Goal: Information Seeking & Learning: Learn about a topic

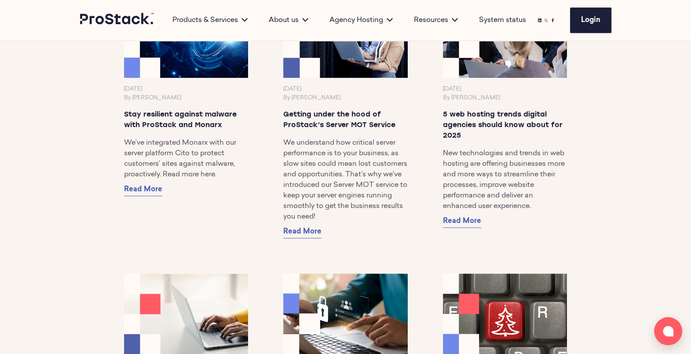
scroll to position [543, 0]
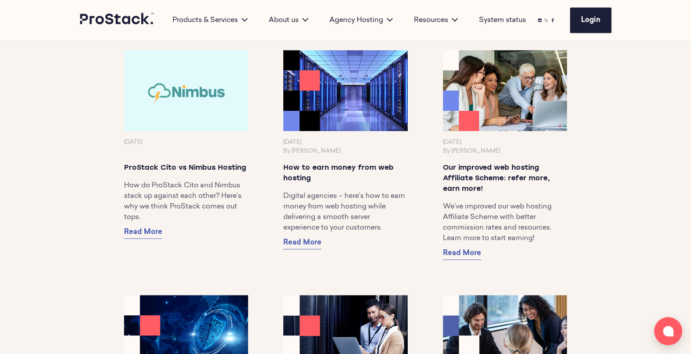
click at [202, 98] on img at bounding box center [185, 90] width 131 height 85
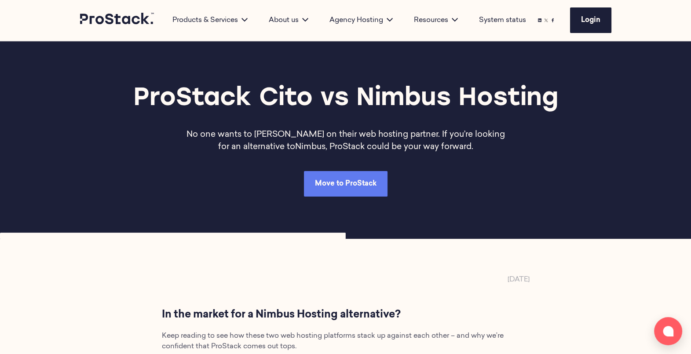
click at [373, 187] on span "Move to ProStack" at bounding box center [346, 183] width 62 height 7
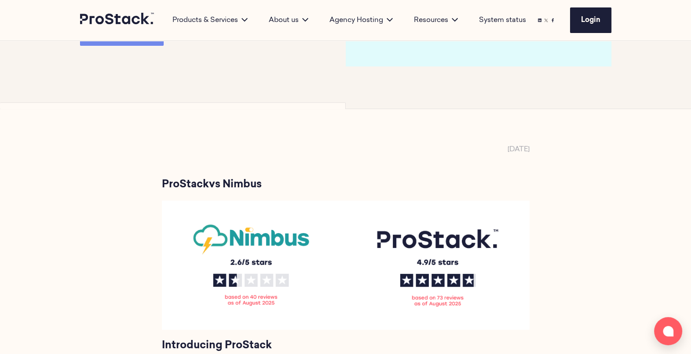
scroll to position [91, 0]
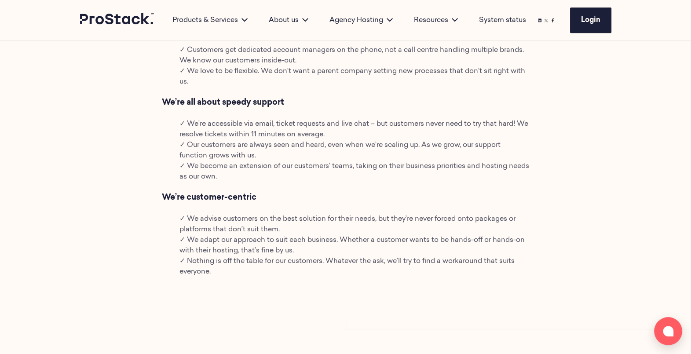
scroll to position [1503, 0]
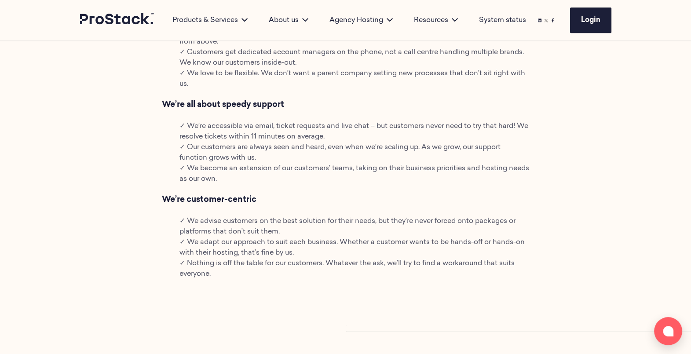
drag, startPoint x: 384, startPoint y: 202, endPoint x: 167, endPoint y: 210, distance: 217.3
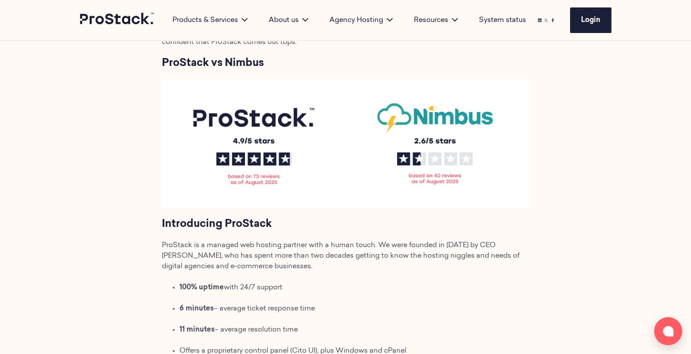
scroll to position [0, 0]
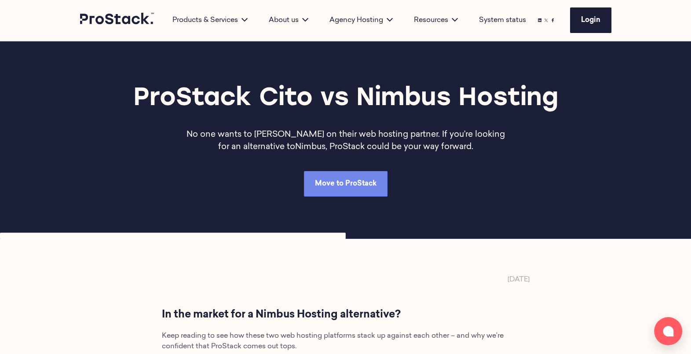
click at [200, 197] on div "Move to ProStack" at bounding box center [345, 183] width 531 height 25
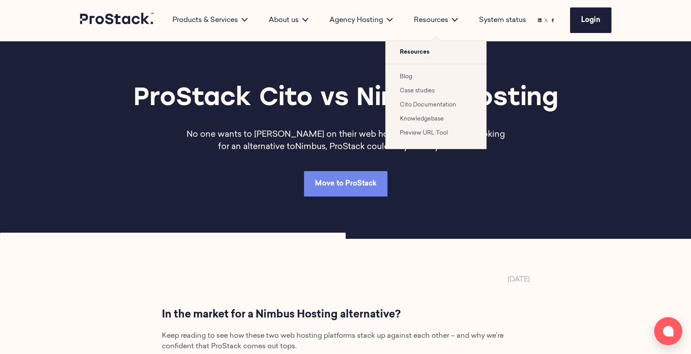
click at [402, 79] on link "Blog" at bounding box center [406, 77] width 12 height 6
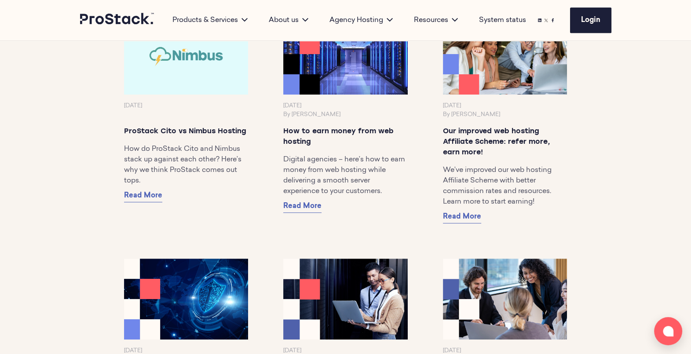
scroll to position [580, 0]
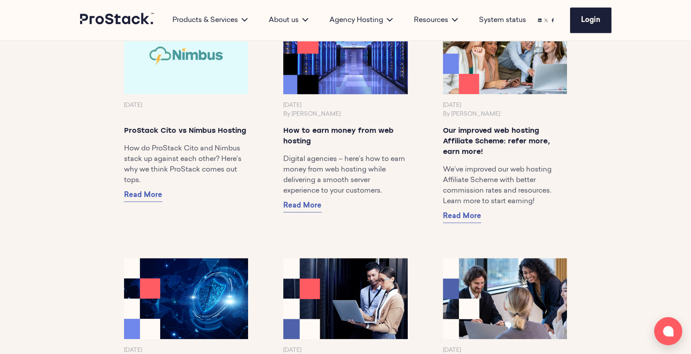
click at [344, 59] on img at bounding box center [345, 53] width 131 height 85
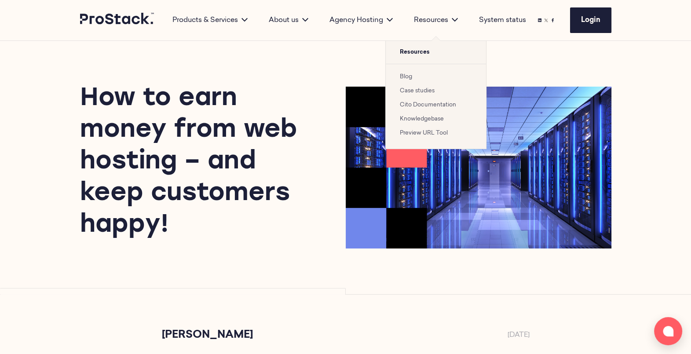
click at [408, 78] on link "Blog" at bounding box center [406, 77] width 12 height 6
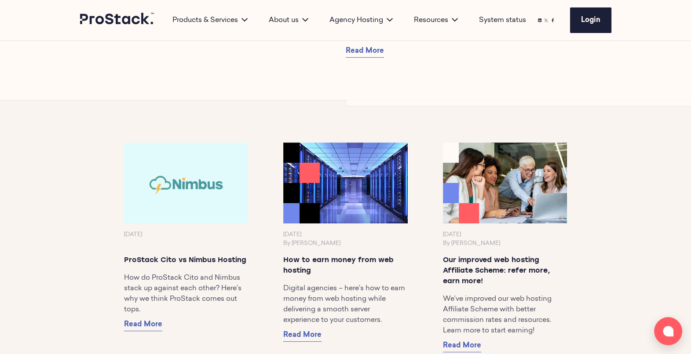
scroll to position [451, 0]
click at [183, 202] on img at bounding box center [185, 182] width 131 height 85
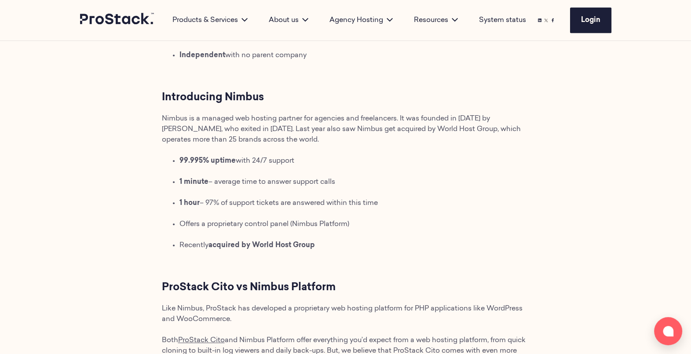
scroll to position [608, 0]
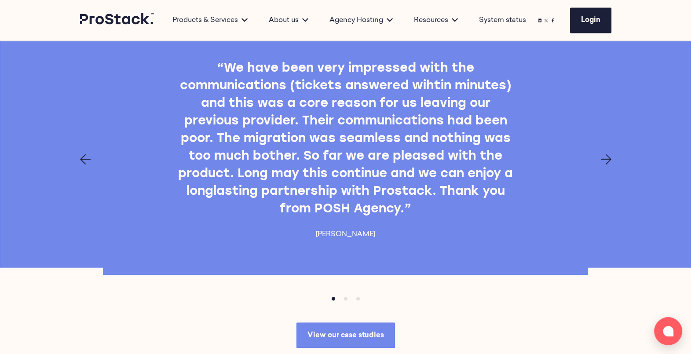
scroll to position [1866, 0]
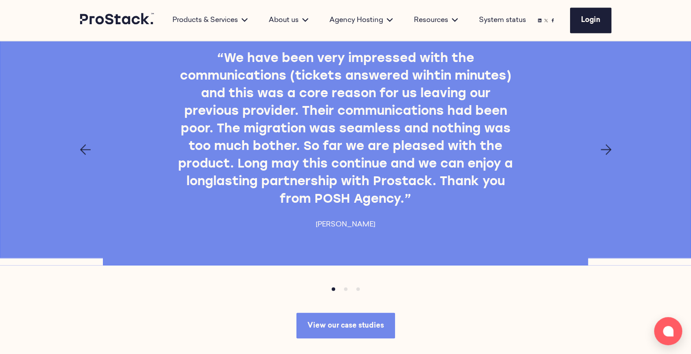
click at [606, 155] on icon "Next page" at bounding box center [605, 149] width 11 height 11
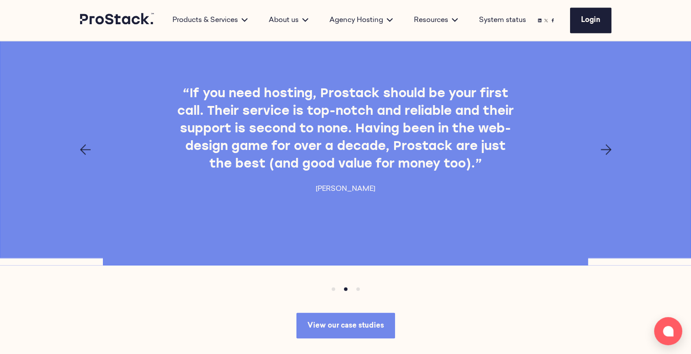
click at [606, 155] on icon "Next page" at bounding box center [605, 149] width 11 height 11
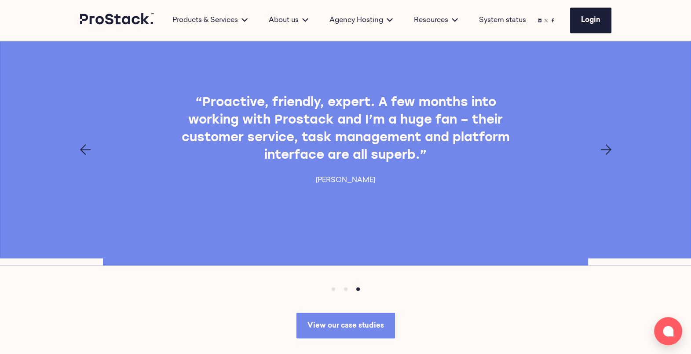
click at [606, 155] on icon "Next page" at bounding box center [605, 149] width 11 height 11
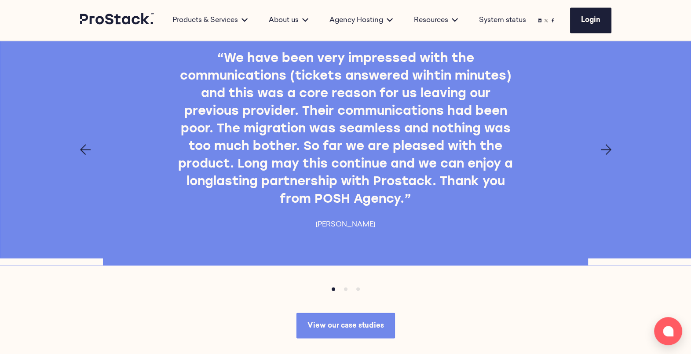
click at [606, 155] on icon "Next page" at bounding box center [605, 149] width 11 height 11
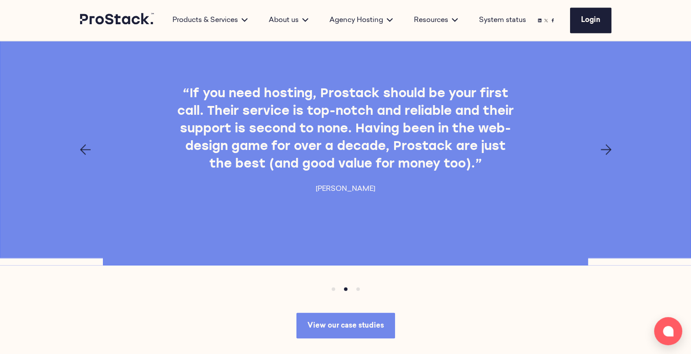
click at [606, 155] on icon "Next page" at bounding box center [605, 149] width 11 height 11
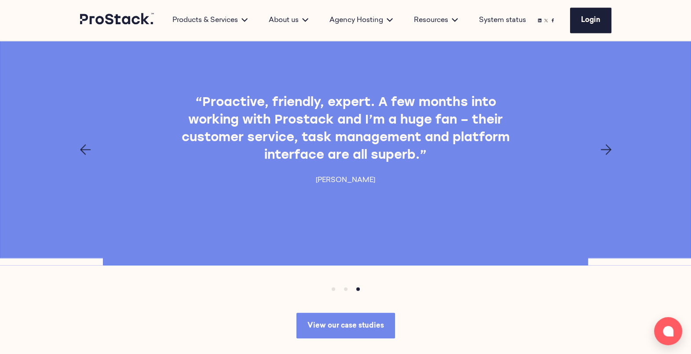
click at [606, 155] on icon "Next page" at bounding box center [605, 149] width 11 height 11
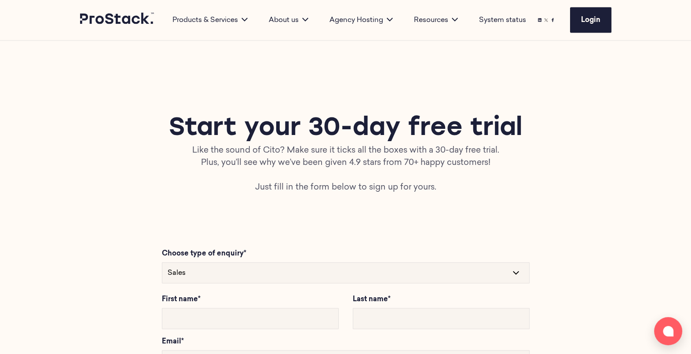
scroll to position [2175, 0]
